Goal: Contribute content: Contribute content

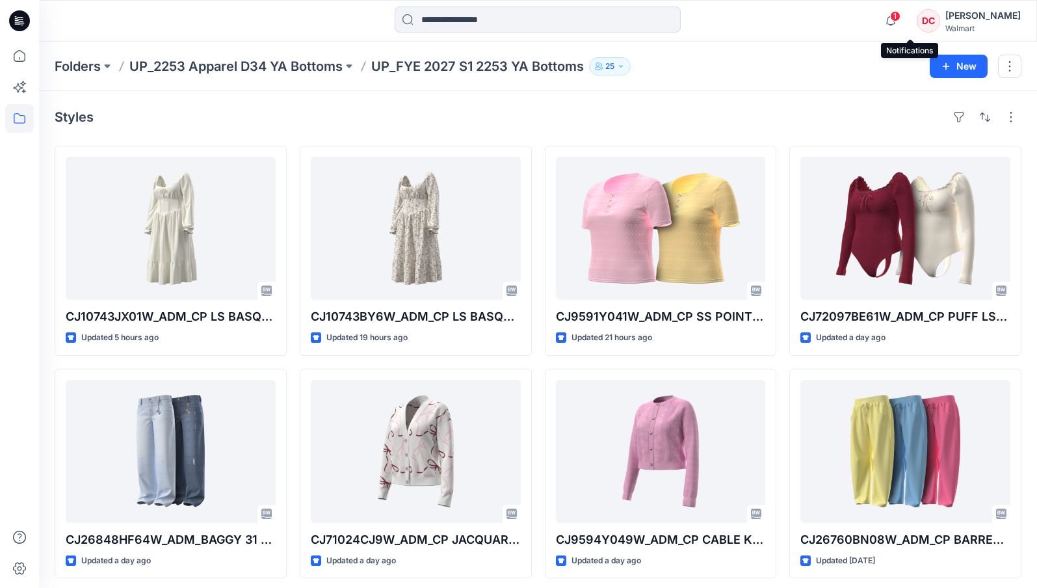
click at [901, 14] on span "1" at bounding box center [895, 16] width 10 height 10
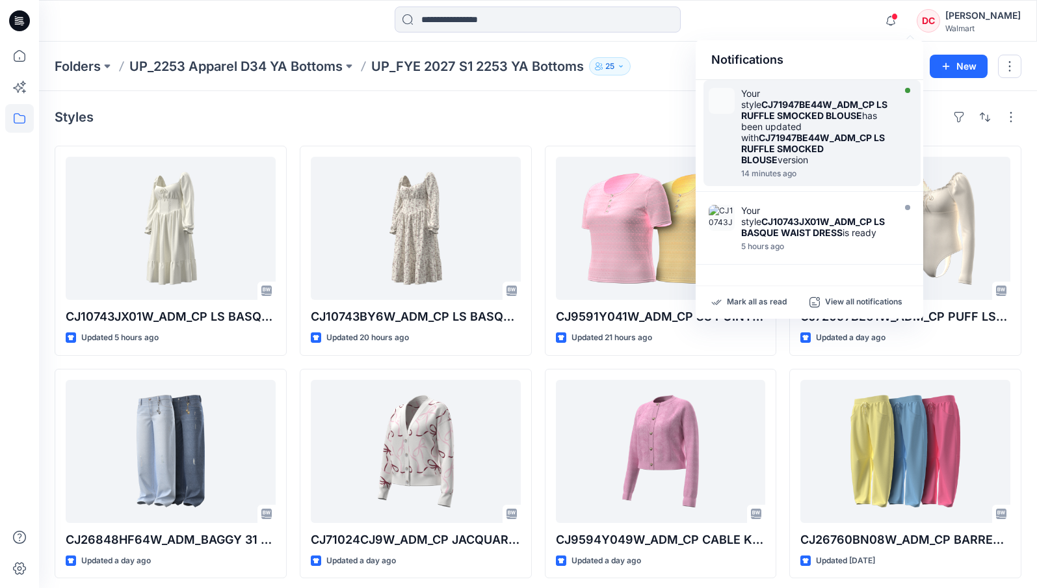
click at [788, 114] on strong "CJ71947BE44W_ADM_CP LS RUFFLE SMOCKED BLOUSE" at bounding box center [815, 110] width 146 height 22
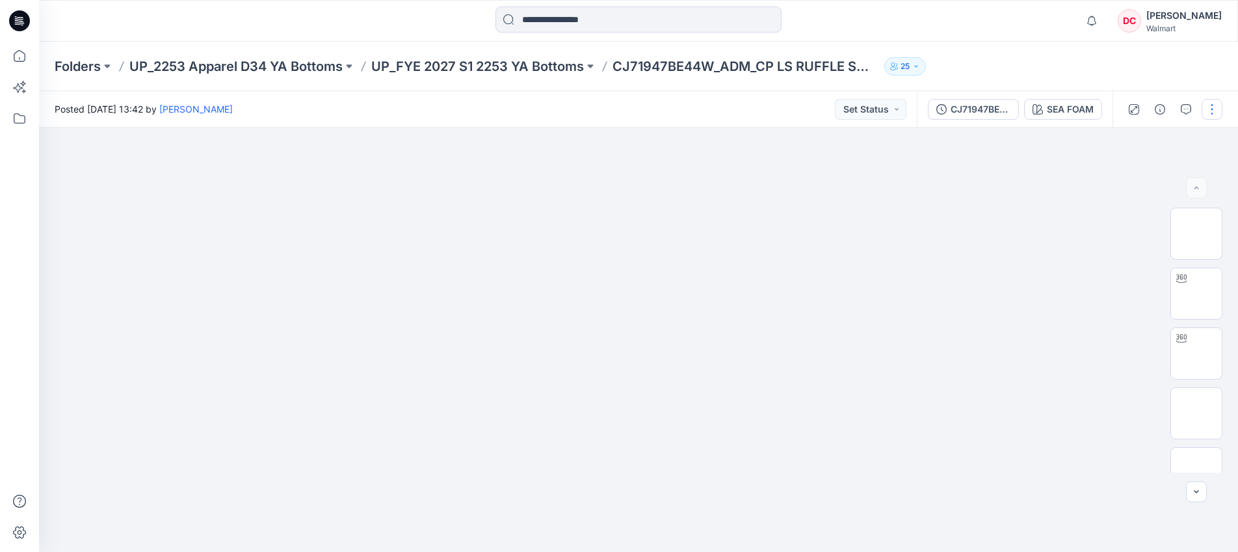
click at [1037, 110] on button "button" at bounding box center [1212, 109] width 21 height 21
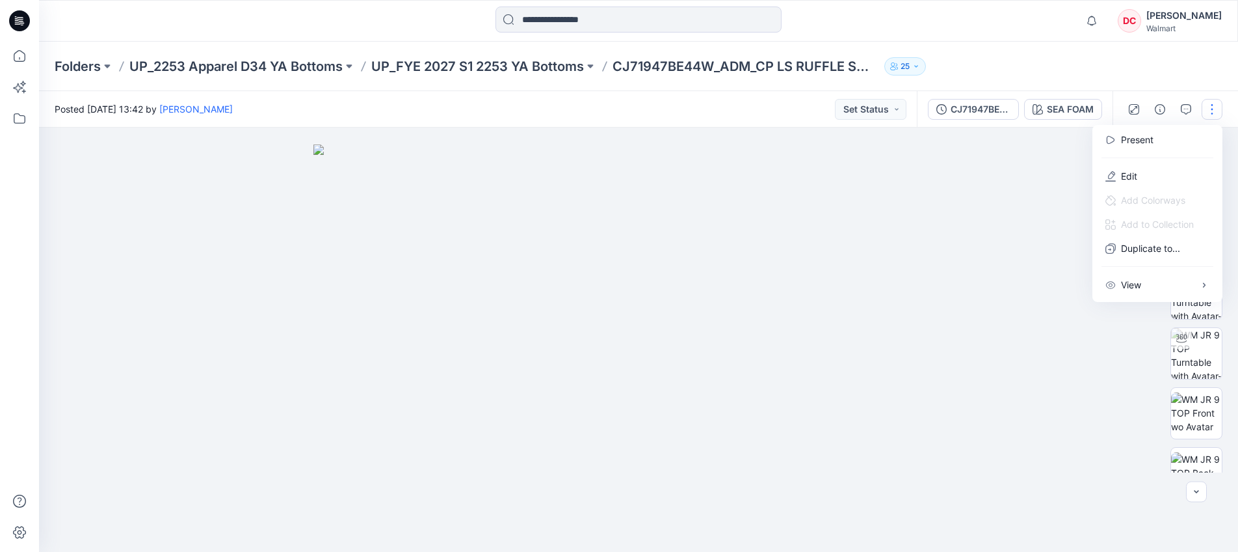
drag, startPoint x: 1129, startPoint y: 174, endPoint x: 1064, endPoint y: 183, distance: 64.9
click at [1037, 175] on p "Edit" at bounding box center [1129, 176] width 16 height 14
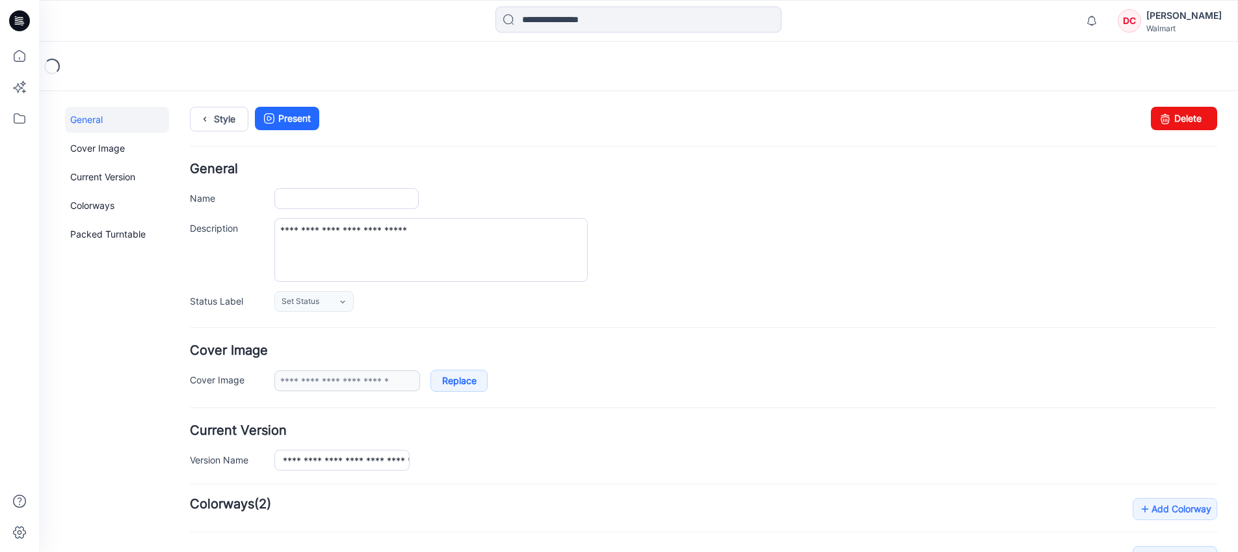
type input "**********"
type input "********"
type input "**********"
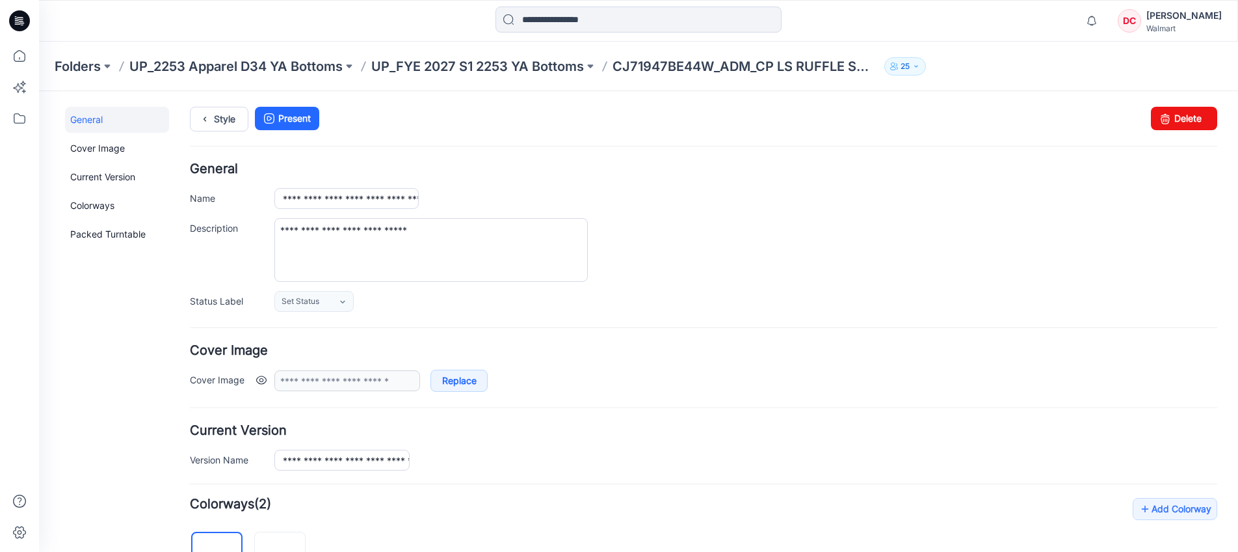
scroll to position [479, 0]
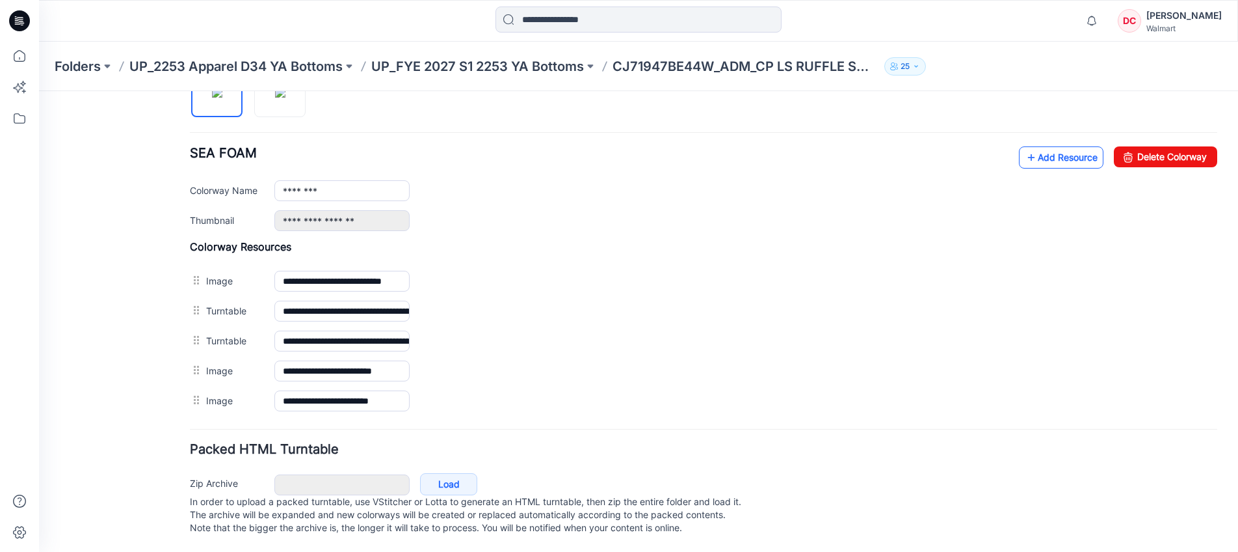
click at [1027, 146] on link "Add Resource" at bounding box center [1061, 157] width 85 height 22
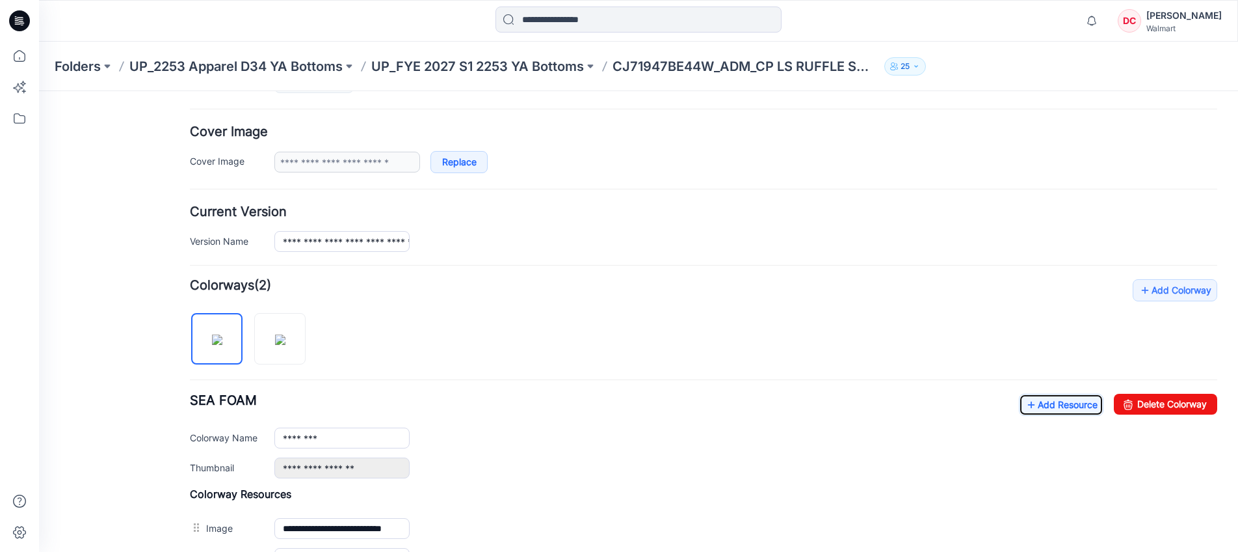
scroll to position [0, 0]
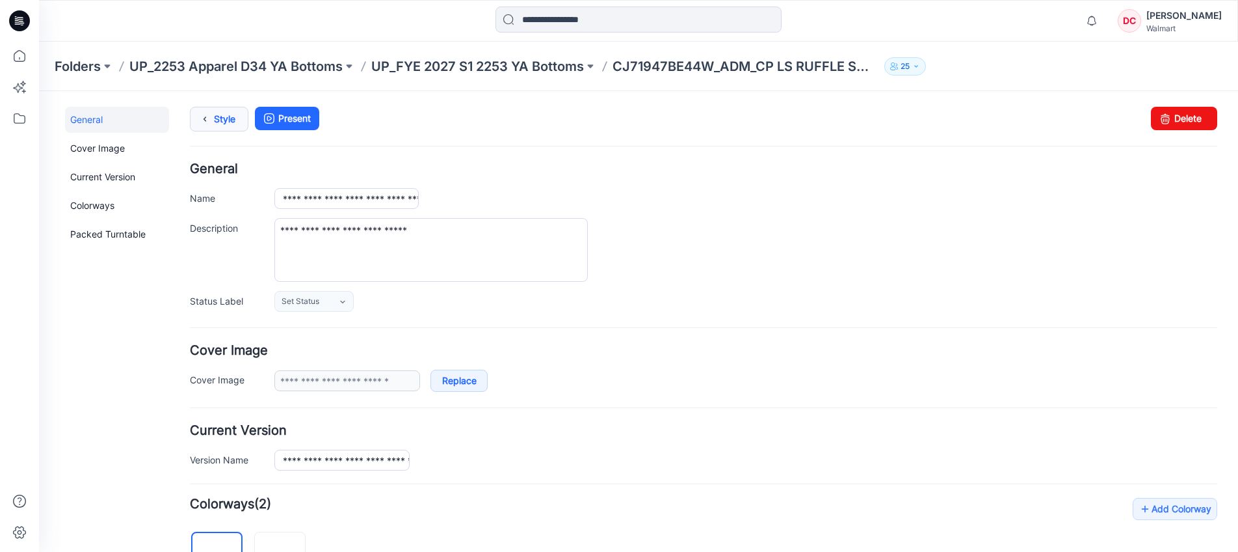
click at [202, 114] on icon at bounding box center [205, 118] width 18 height 23
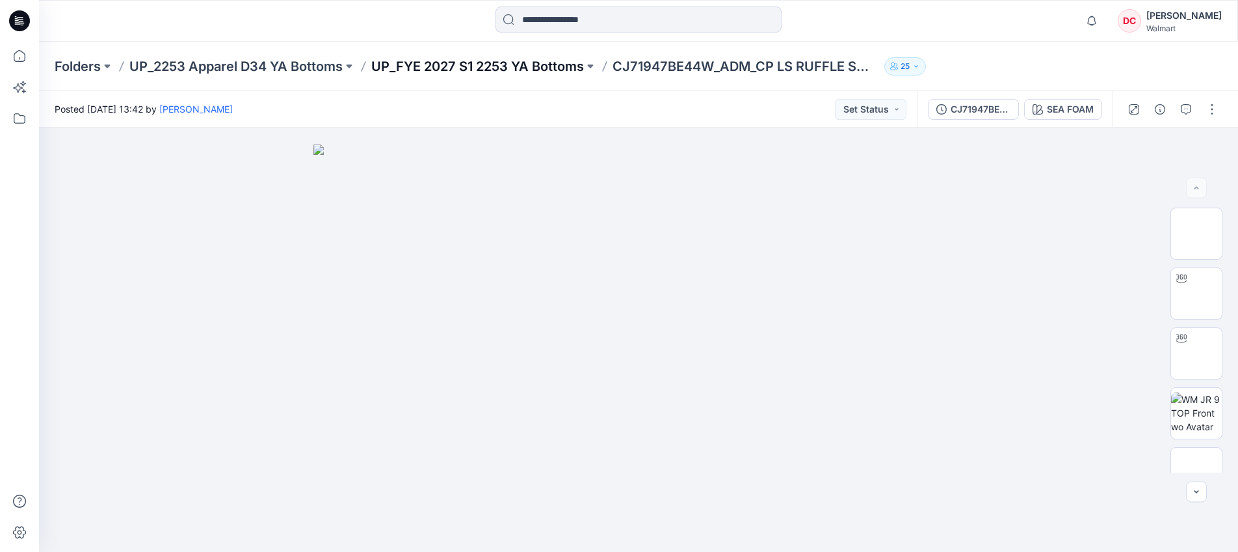
click at [487, 66] on p "UP_FYE 2027 S1 2253 YA Bottoms" at bounding box center [477, 66] width 213 height 18
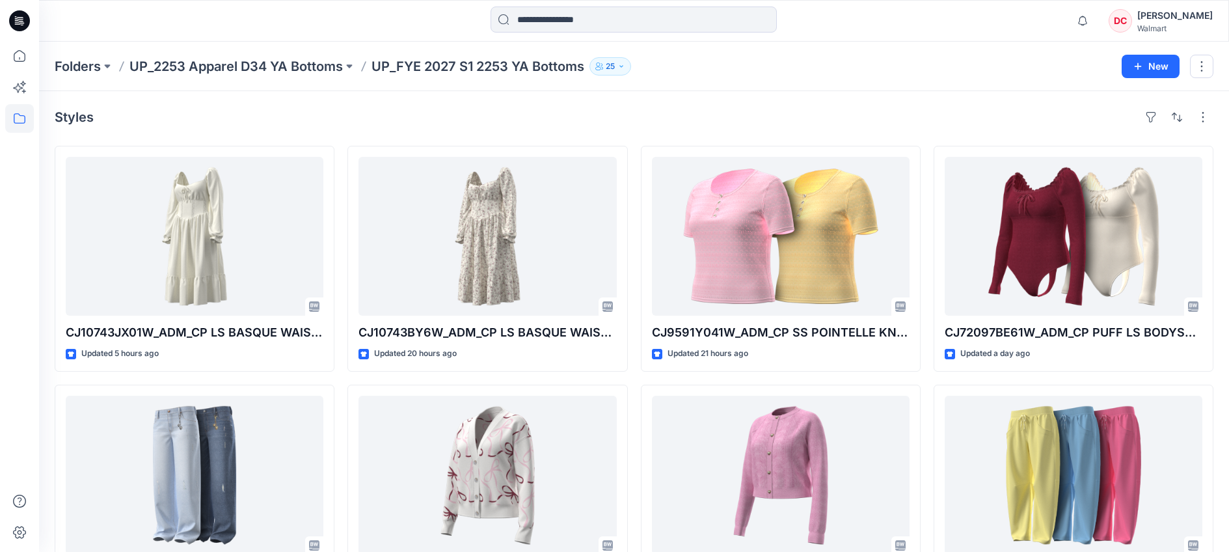
click at [436, 68] on p "UP_FYE 2027 S1 2253 YA Bottoms" at bounding box center [477, 66] width 213 height 18
click at [436, 64] on p "UP_FYE 2027 S1 2253 YA Bottoms" at bounding box center [477, 66] width 213 height 18
click at [284, 55] on div "Folders UP_2253 Apparel D34 YA Bottoms UP_FYE 2027 S1 2253 YA Bottoms 25 New" at bounding box center [634, 66] width 1190 height 49
drag, startPoint x: 286, startPoint y: 61, endPoint x: 667, endPoint y: 24, distance: 382.3
click at [287, 62] on p "UP_2253 Apparel D34 YA Bottoms" at bounding box center [235, 66] width 213 height 18
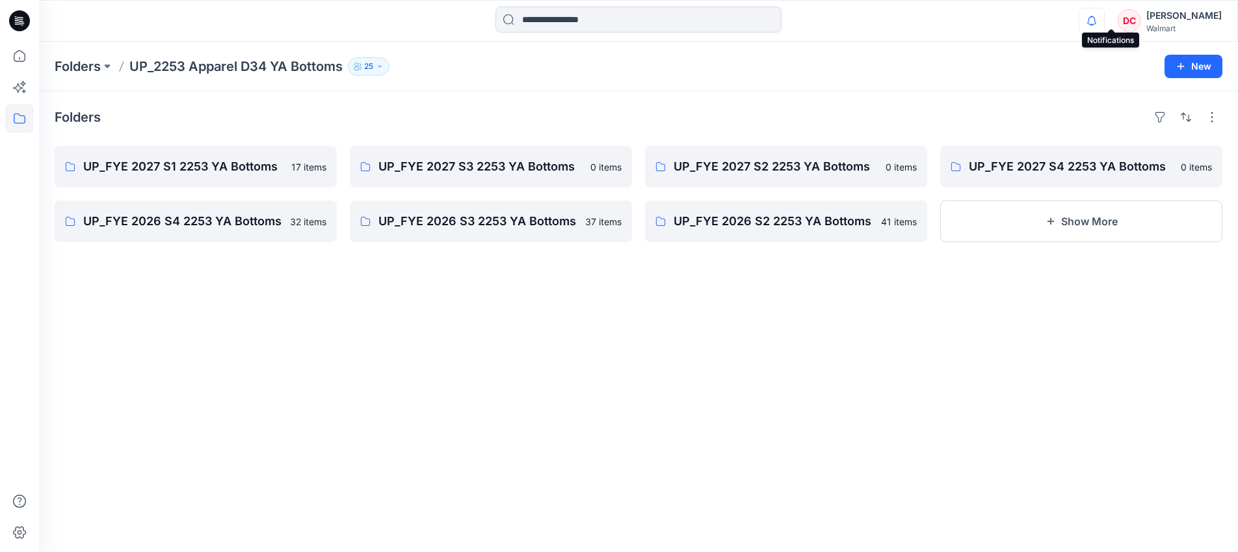
click at [1104, 14] on icon "button" at bounding box center [1092, 21] width 25 height 26
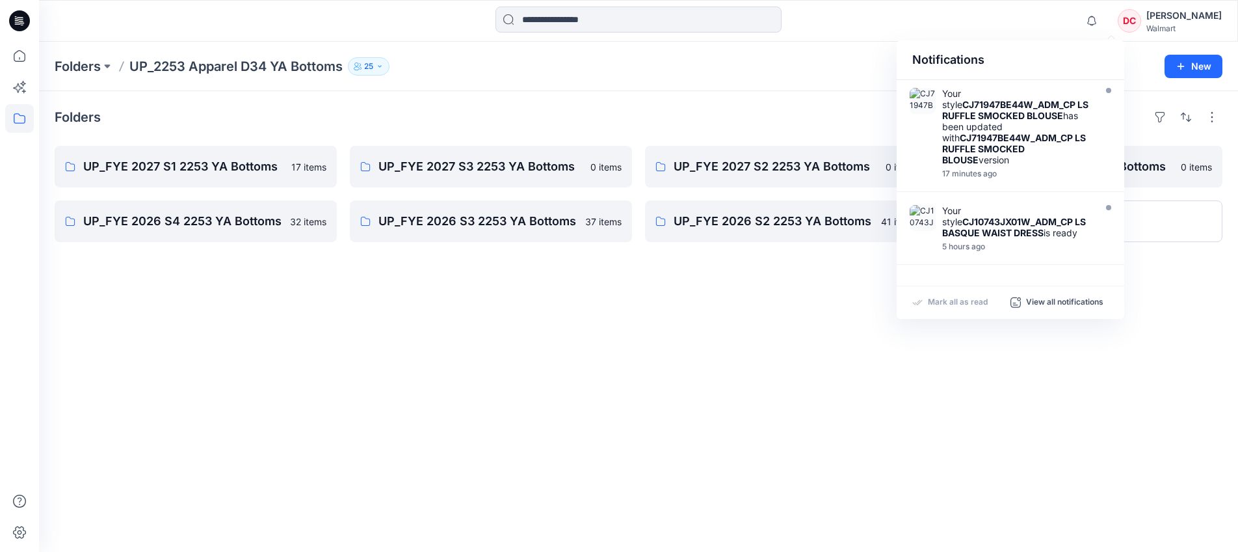
drag, startPoint x: 982, startPoint y: 115, endPoint x: 745, endPoint y: 117, distance: 237.4
click at [982, 116] on strong "CJ71947BE44W_ADM_CP LS RUFFLE SMOCKED BLOUSE" at bounding box center [1015, 110] width 146 height 22
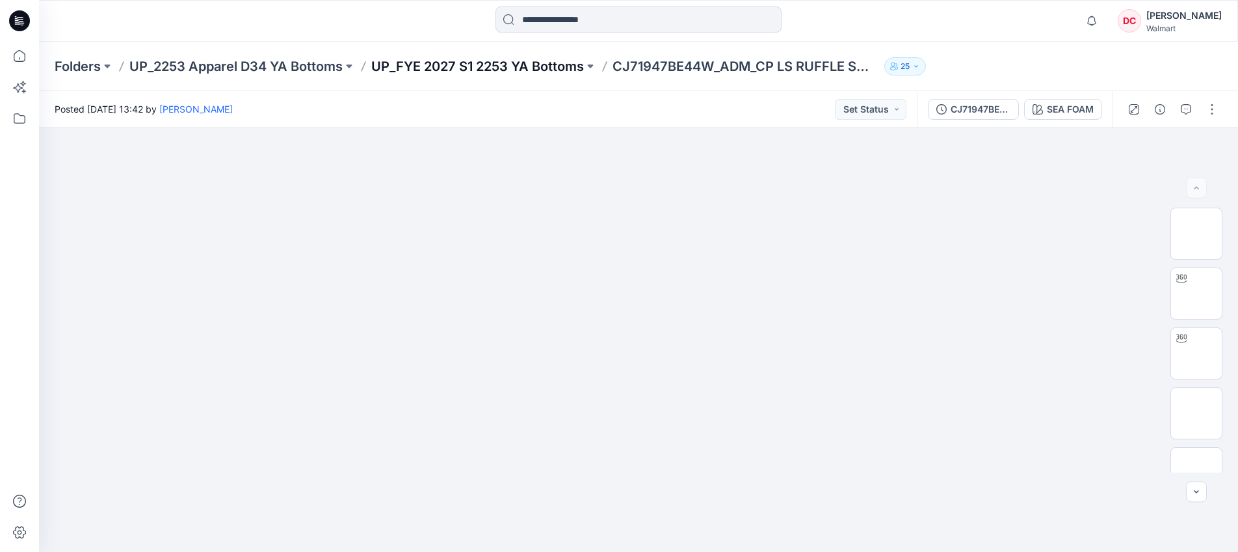
click at [465, 64] on p "UP_FYE 2027 S1 2253 YA Bottoms" at bounding box center [477, 66] width 213 height 18
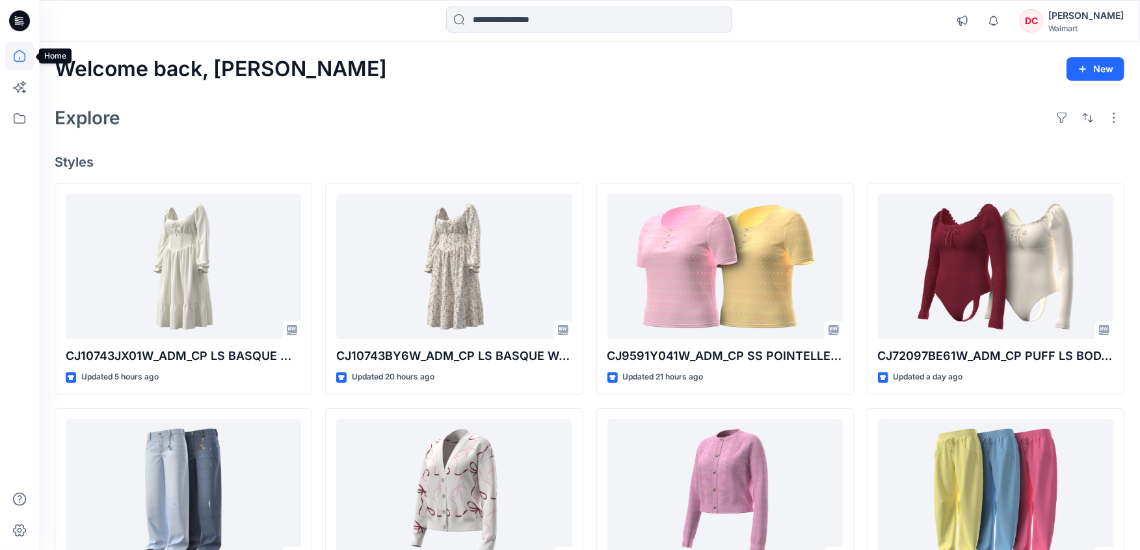
click at [21, 56] on icon at bounding box center [19, 56] width 29 height 29
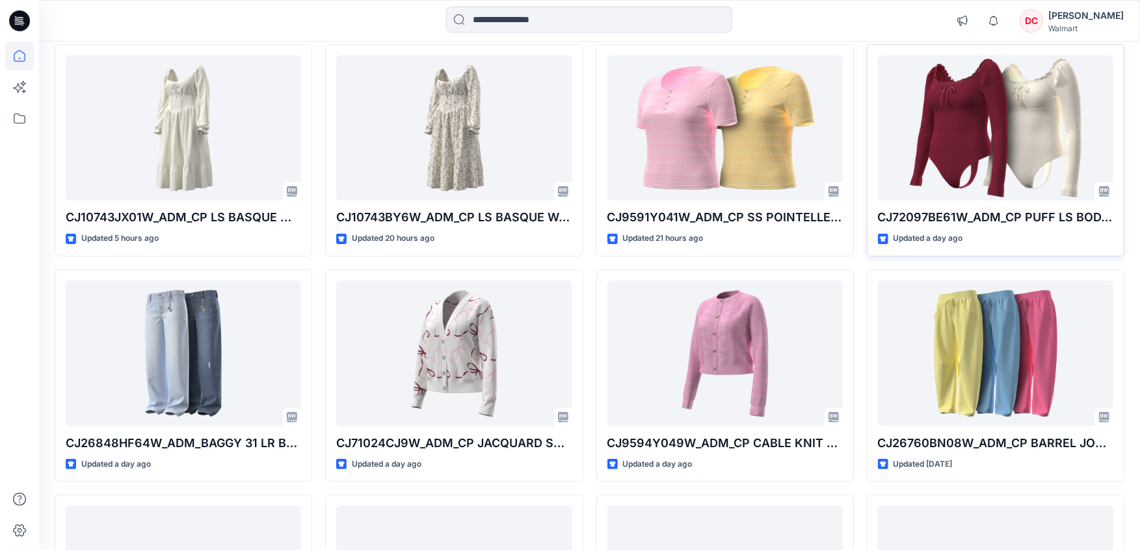
scroll to position [132, 0]
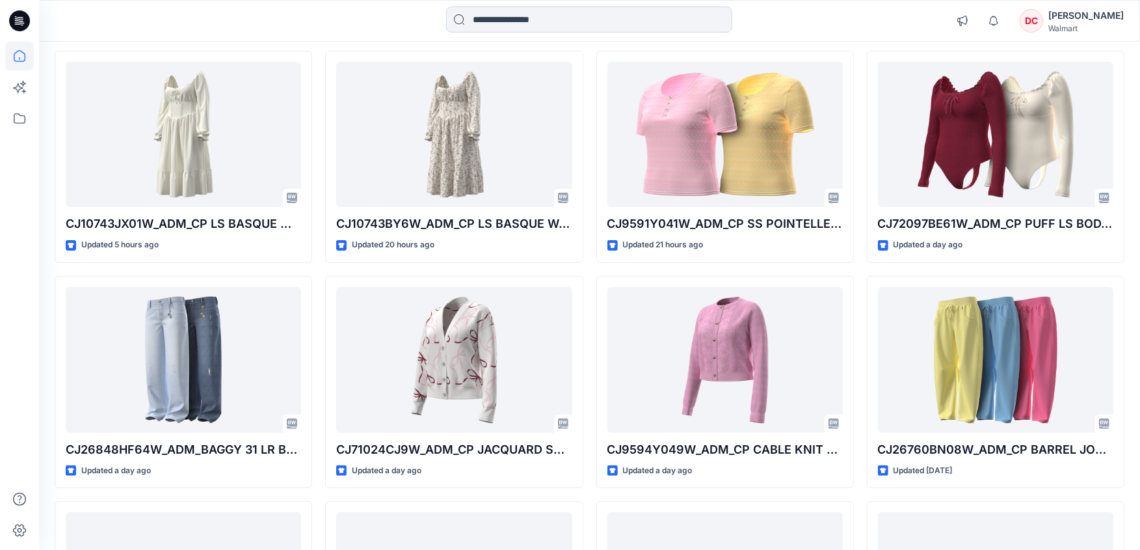
click at [1101, 11] on div "[PERSON_NAME]" at bounding box center [1086, 16] width 75 height 16
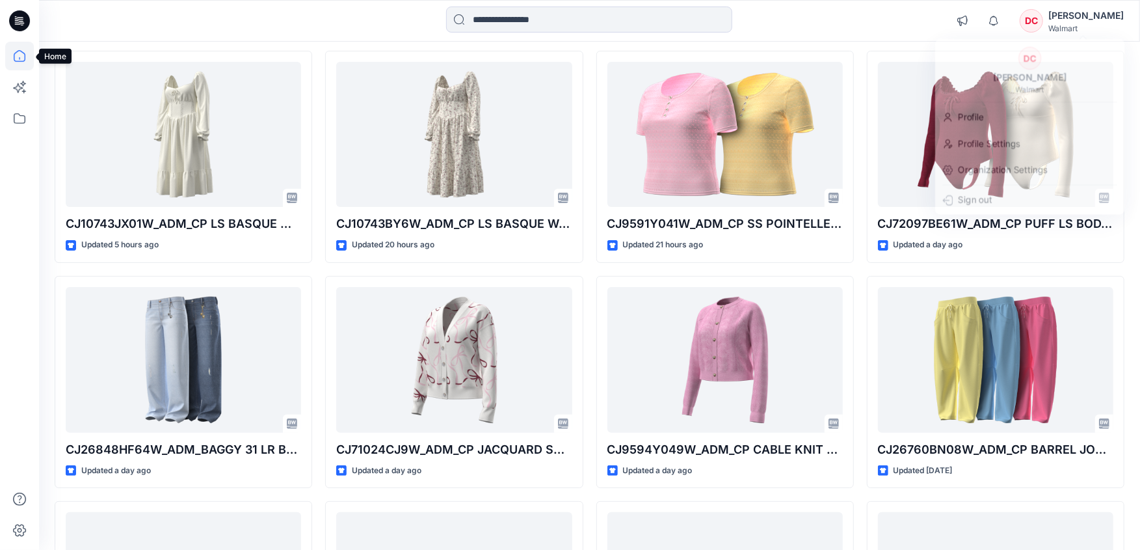
click at [12, 55] on icon at bounding box center [19, 56] width 29 height 29
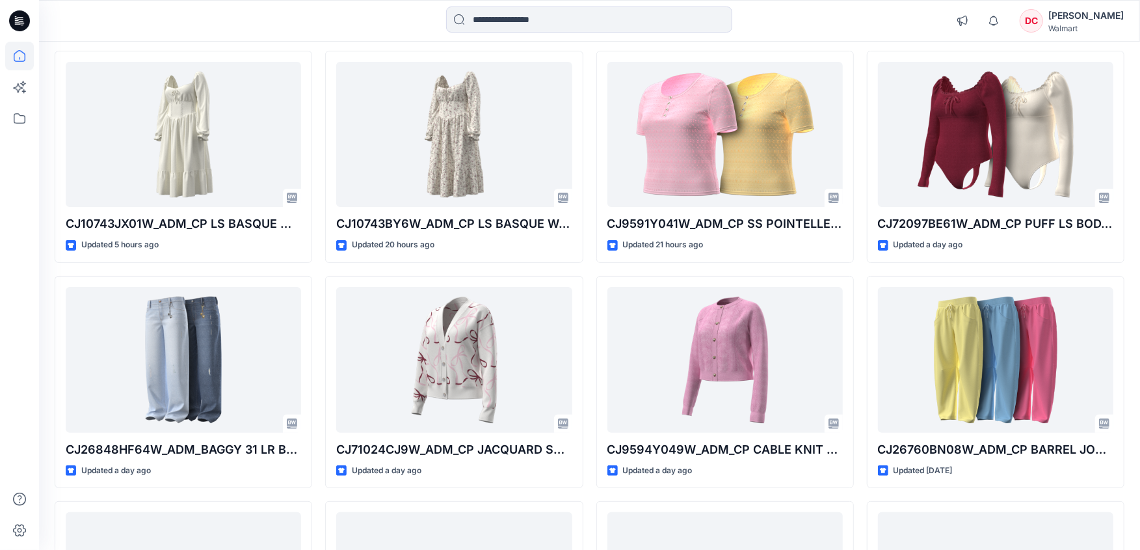
click at [1086, 14] on div "[PERSON_NAME]" at bounding box center [1086, 16] width 75 height 16
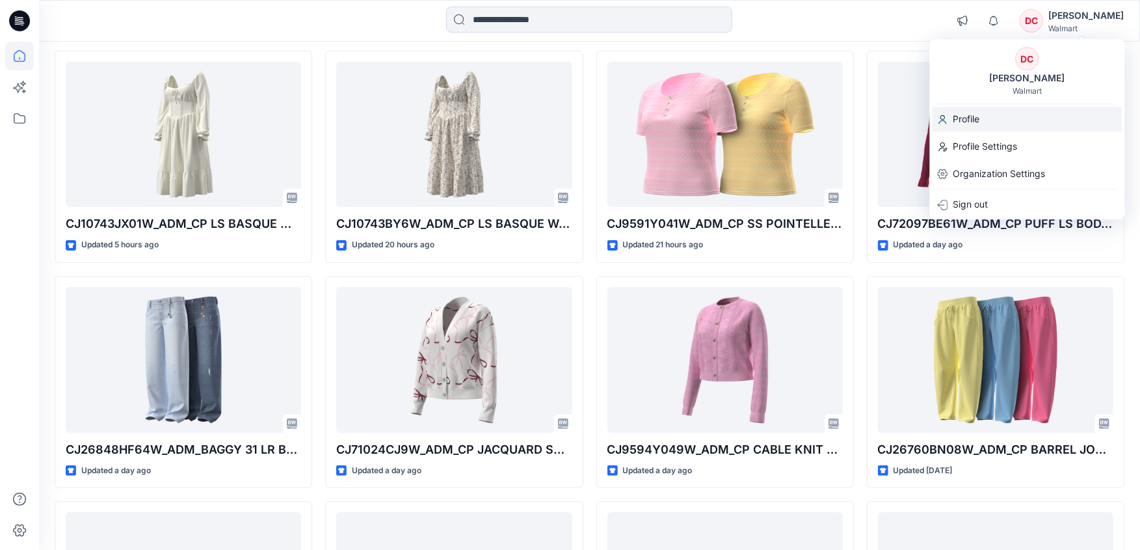
click at [972, 115] on p "Profile" at bounding box center [967, 119] width 27 height 25
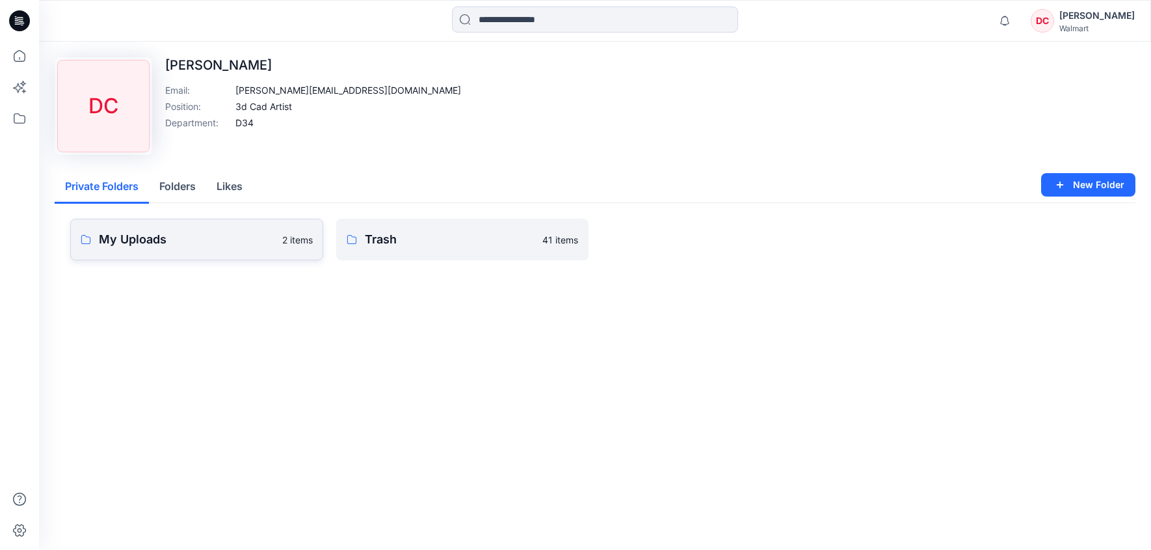
click at [177, 235] on p "My Uploads" at bounding box center [187, 239] width 176 height 18
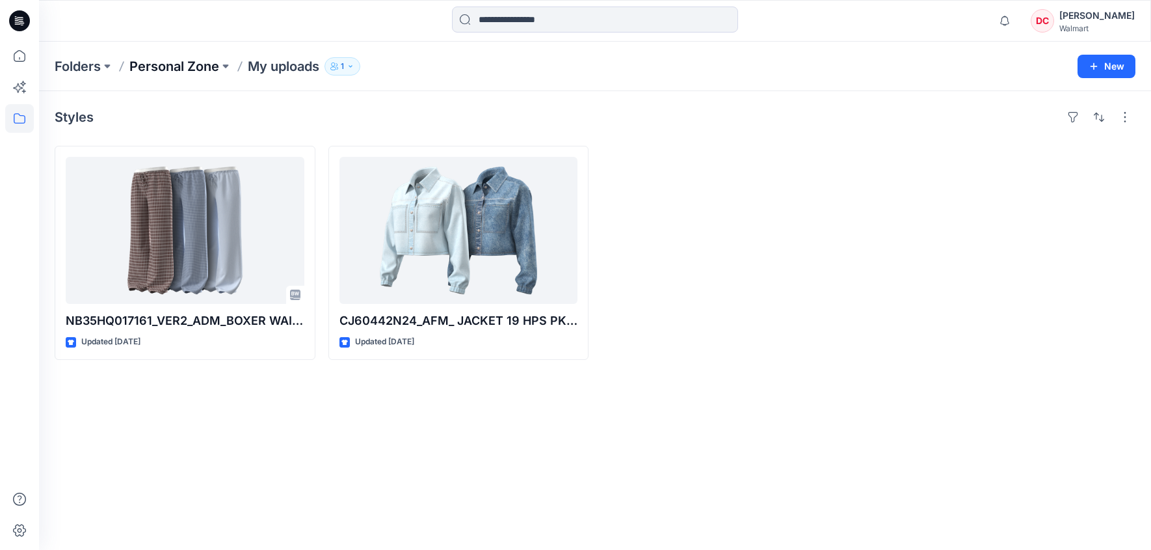
click at [178, 66] on p "Personal Zone" at bounding box center [174, 66] width 90 height 18
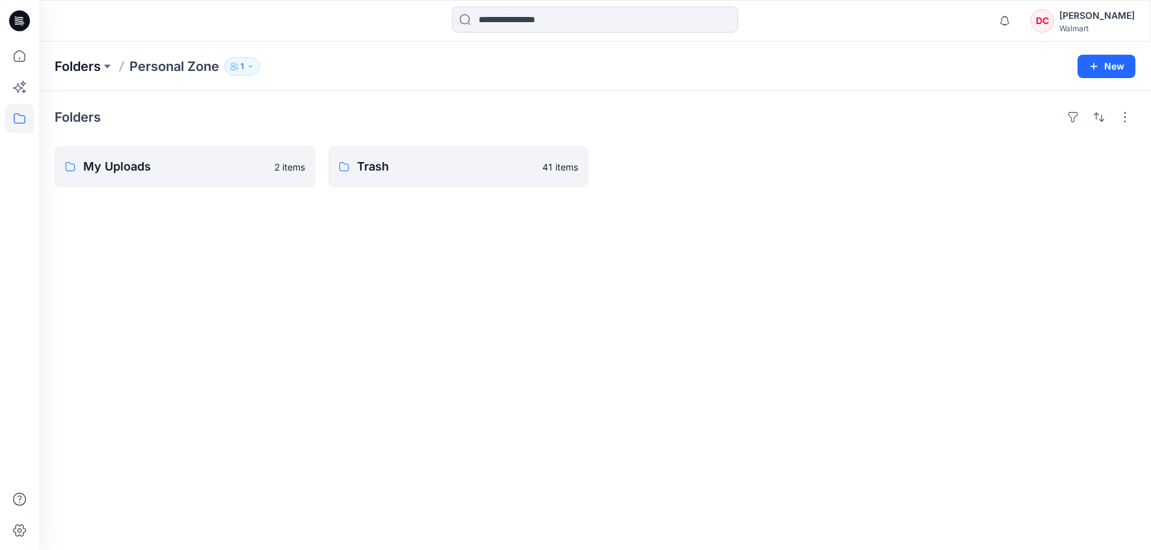
click at [74, 64] on p "Folders" at bounding box center [78, 66] width 46 height 18
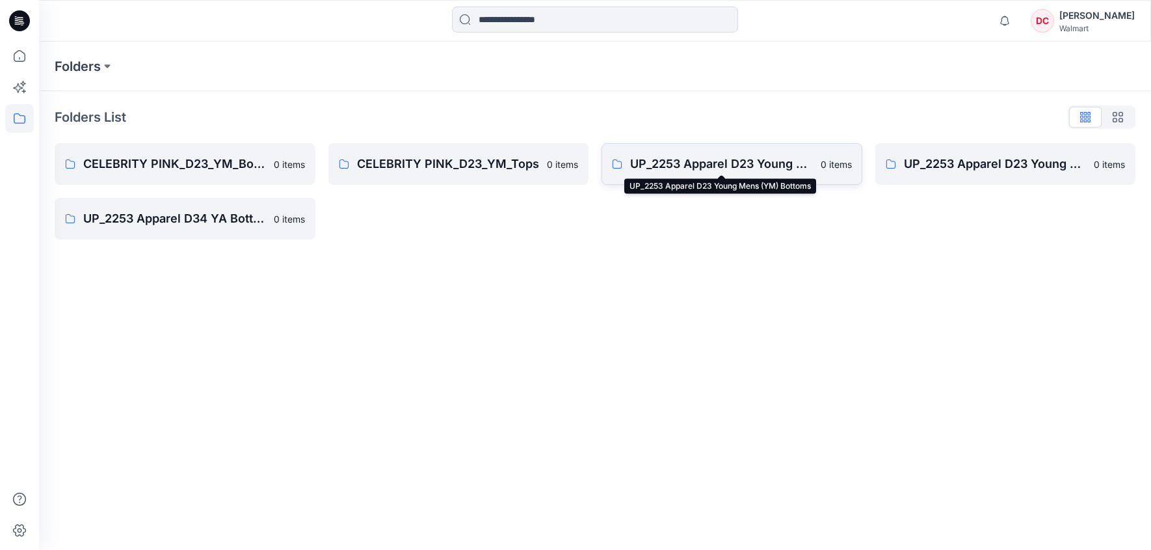
click at [708, 163] on p "UP_2253 Apparel D23 Young Mens (YM) Bottoms" at bounding box center [721, 164] width 183 height 18
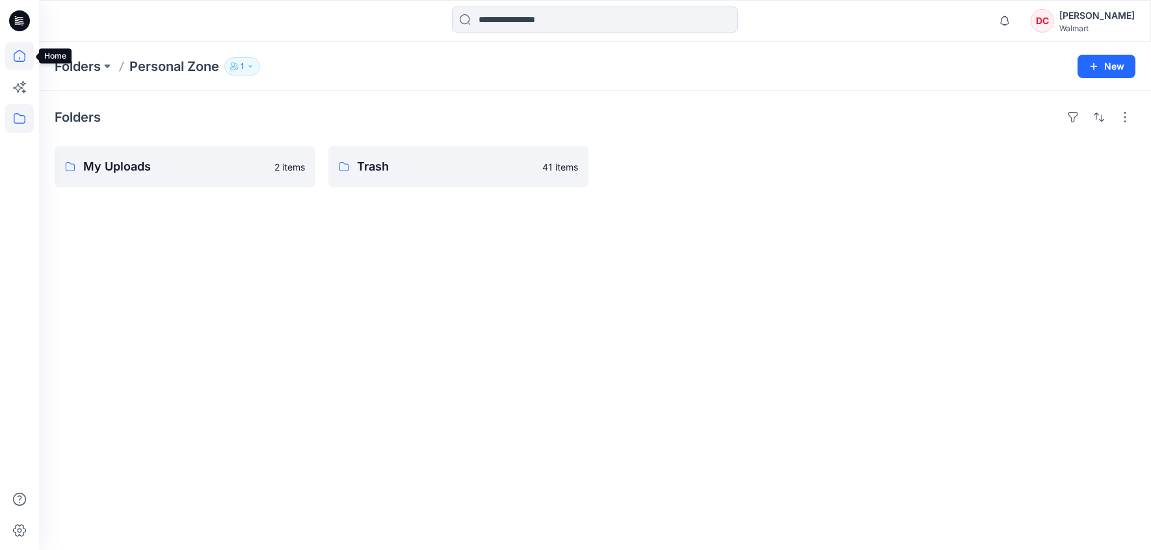
click at [20, 53] on icon at bounding box center [19, 56] width 29 height 29
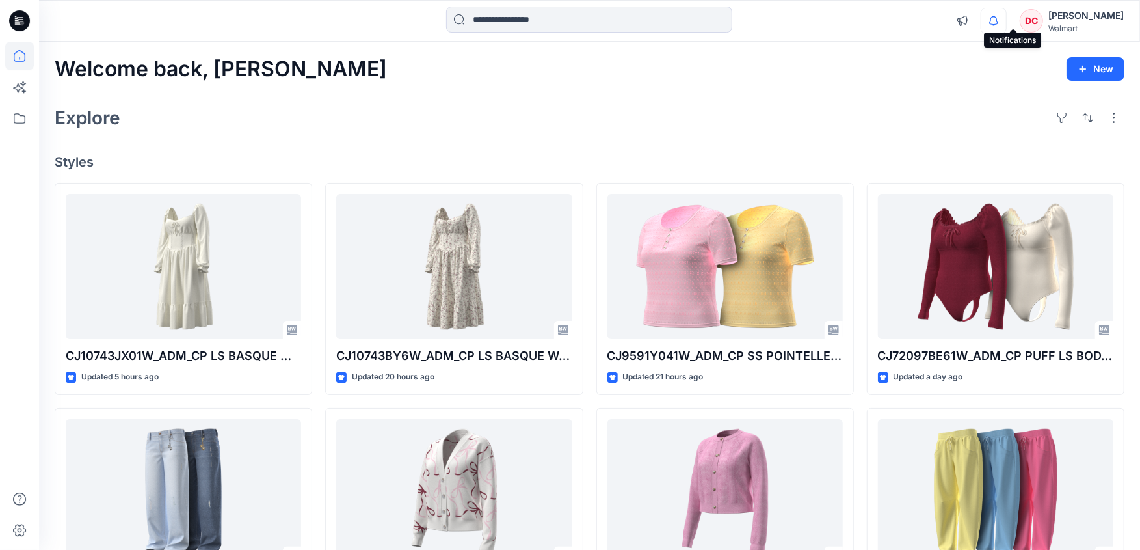
click at [1006, 18] on icon "button" at bounding box center [994, 21] width 25 height 26
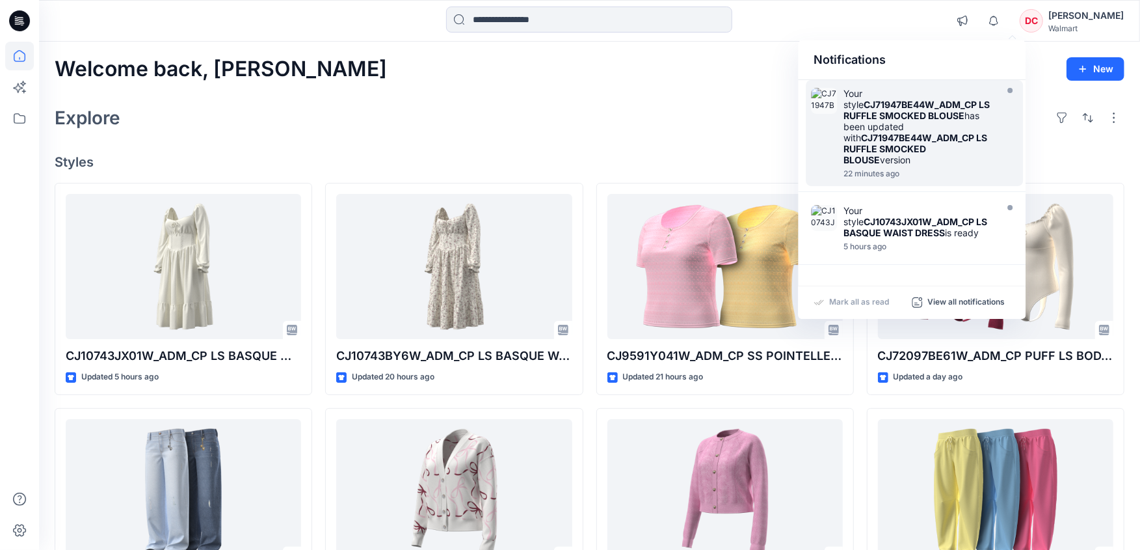
click at [884, 116] on strong "CJ71947BE44W_ADM_CP LS RUFFLE SMOCKED BLOUSE" at bounding box center [917, 110] width 146 height 22
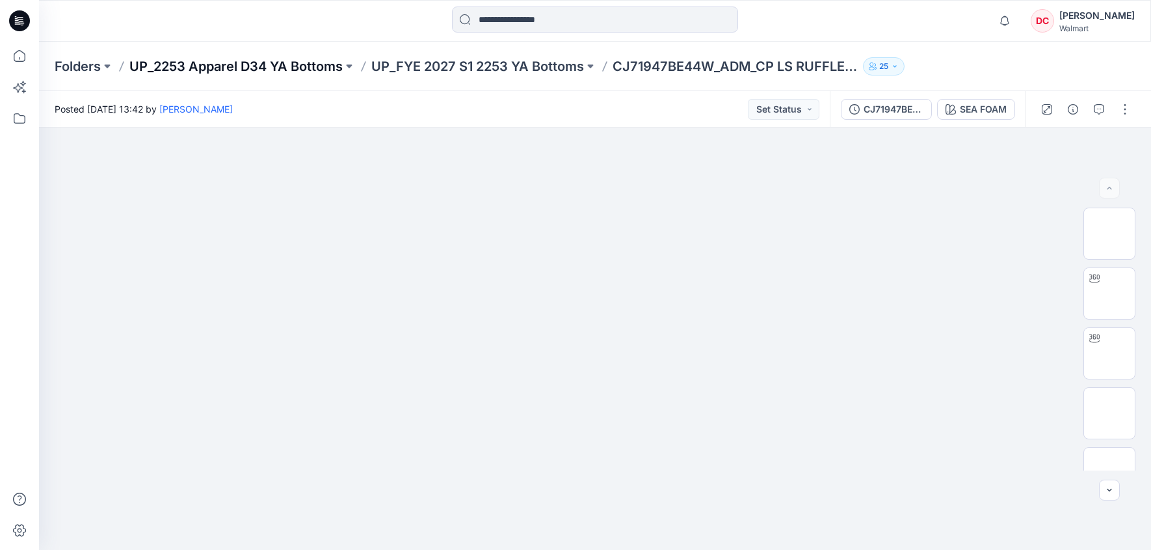
click at [276, 67] on p "UP_2253 Apparel D34 YA Bottoms" at bounding box center [235, 66] width 213 height 18
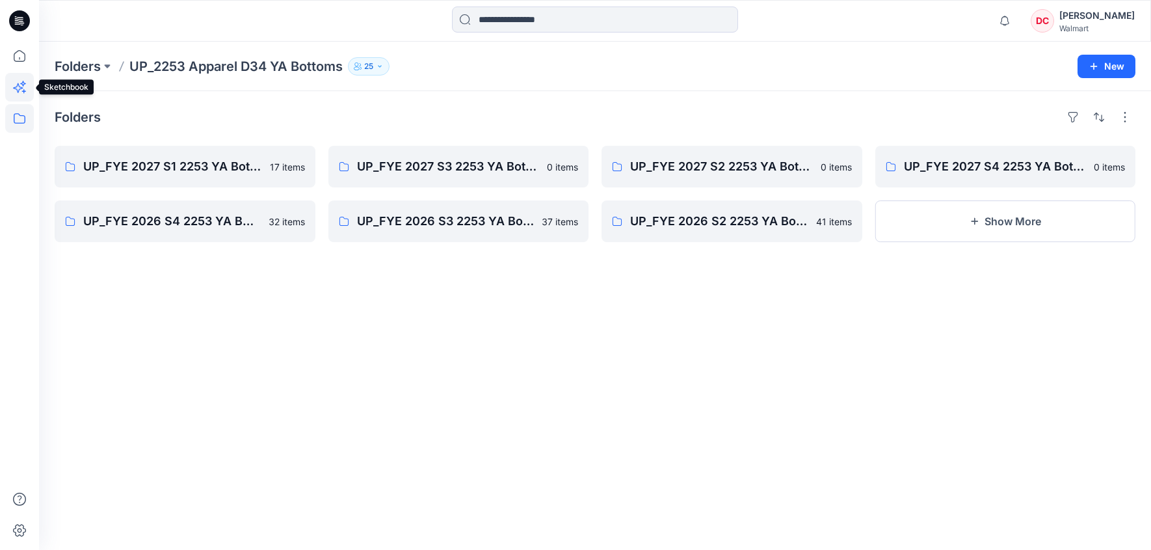
click at [22, 87] on icon at bounding box center [19, 87] width 29 height 29
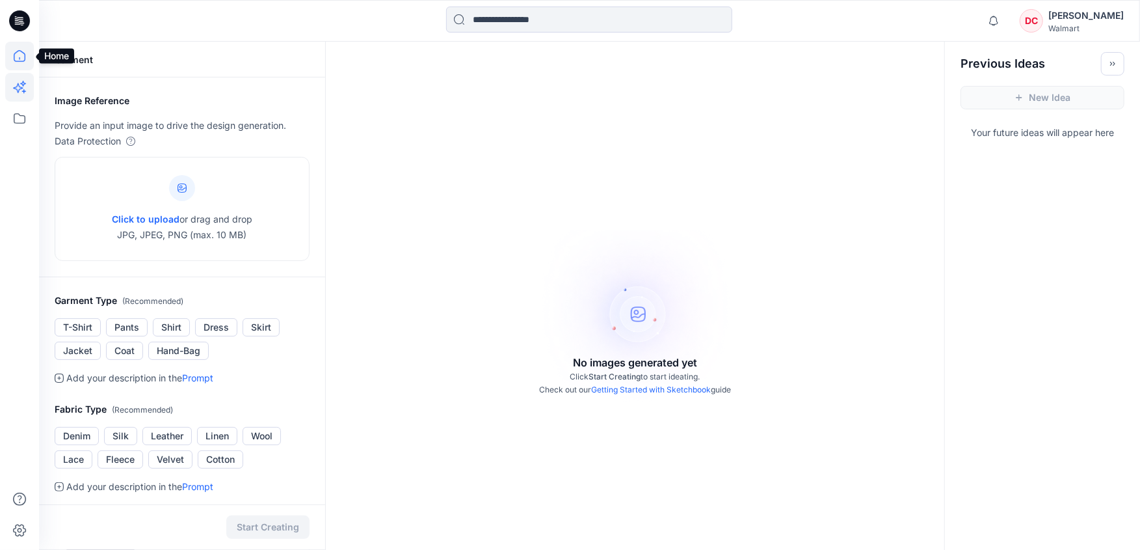
click at [20, 53] on icon at bounding box center [19, 56] width 29 height 29
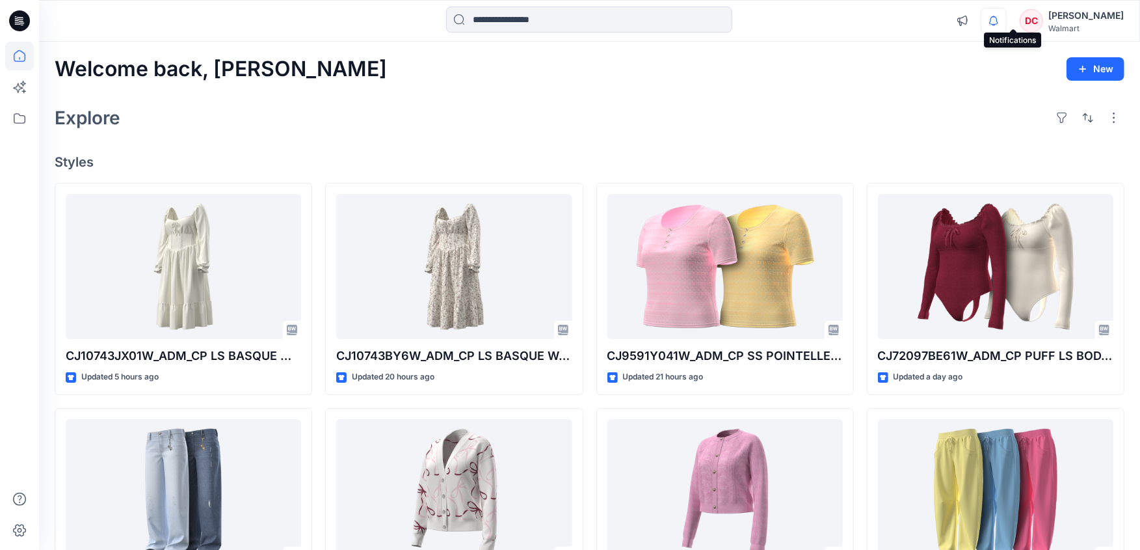
click at [998, 20] on icon "button" at bounding box center [993, 20] width 9 height 8
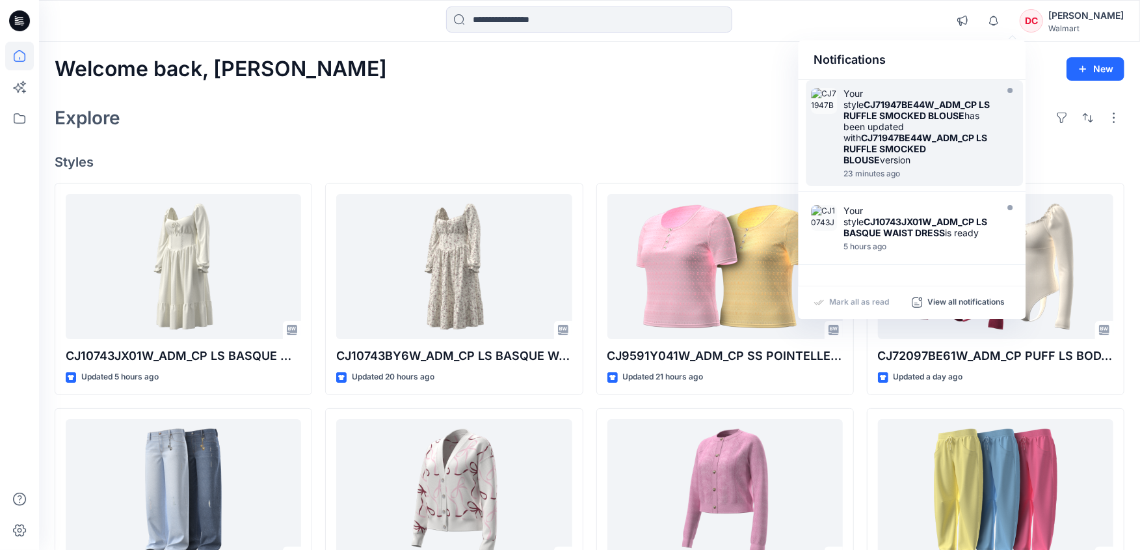
click at [915, 102] on strong "CJ71947BE44W_ADM_CP LS RUFFLE SMOCKED BLOUSE" at bounding box center [917, 110] width 146 height 22
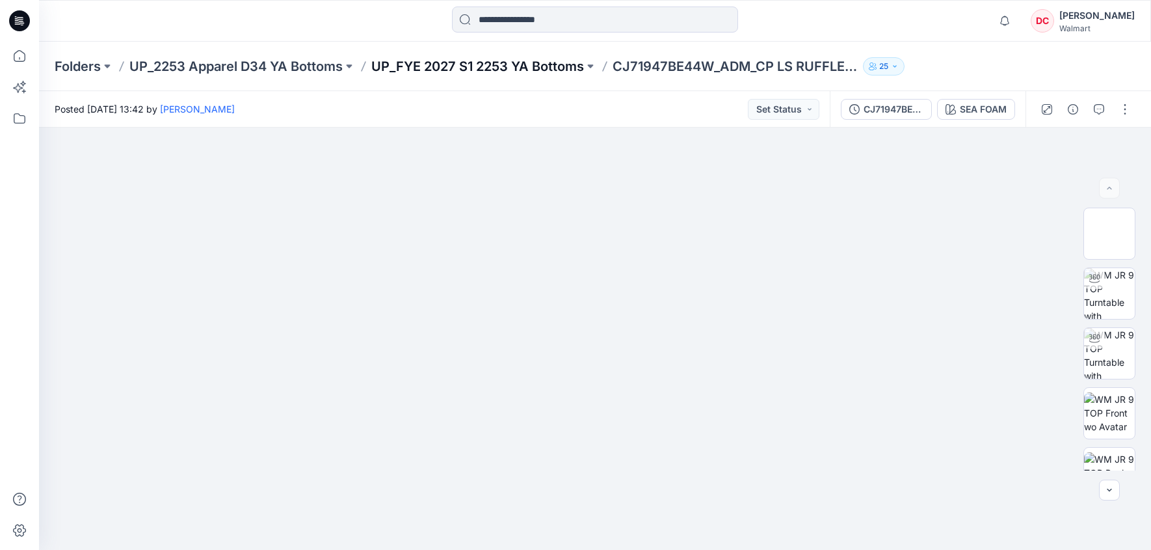
click at [514, 70] on p "UP_FYE 2027 S1 2253 YA Bottoms" at bounding box center [477, 66] width 213 height 18
click at [512, 68] on p "UP_FYE 2027 S1 2253 YA Bottoms" at bounding box center [477, 66] width 213 height 18
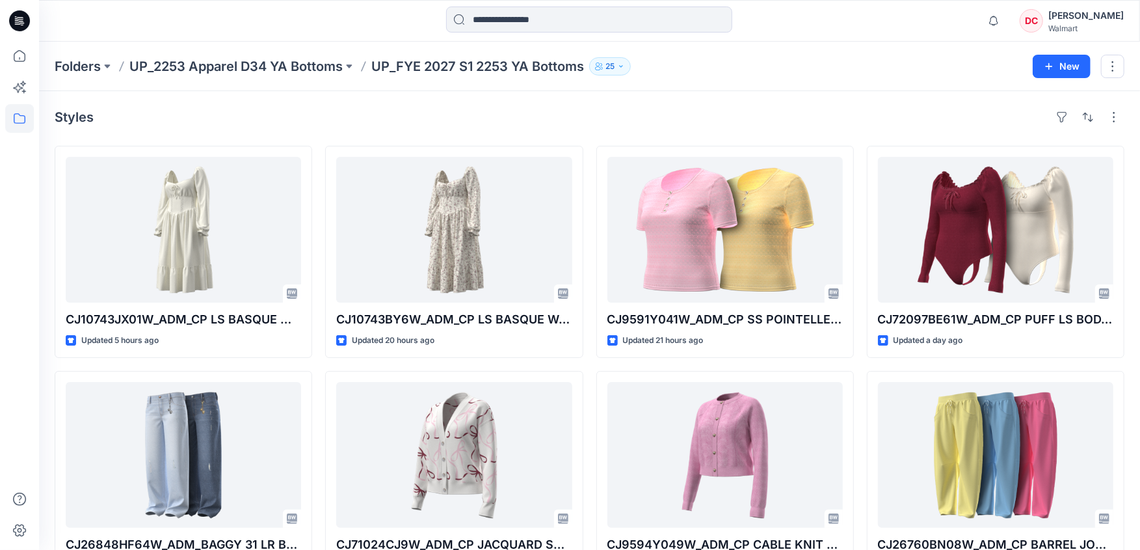
click at [416, 71] on p "UP_FYE 2027 S1 2253 YA Bottoms" at bounding box center [477, 66] width 213 height 18
click at [417, 68] on p "UP_FYE 2027 S1 2253 YA Bottoms" at bounding box center [477, 66] width 213 height 18
click at [194, 48] on div "Folders UP_2253 Apparel D34 YA Bottoms UP_FYE 2027 S1 2253 YA Bottoms 25 New" at bounding box center [589, 66] width 1101 height 49
click at [202, 60] on p "UP_2253 Apparel D34 YA Bottoms" at bounding box center [235, 66] width 213 height 18
